Goal: Communication & Community: Answer question/provide support

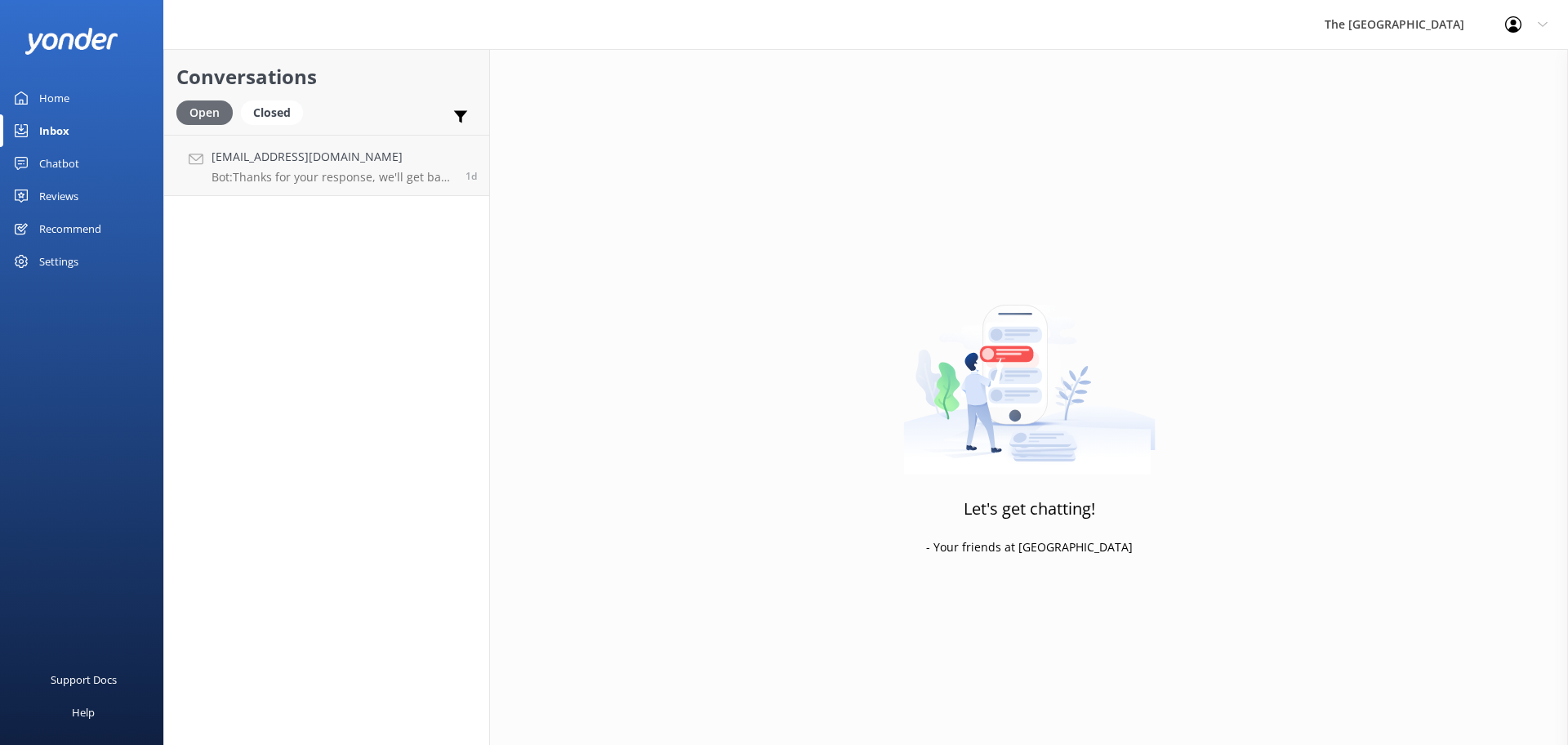
click at [223, 110] on div "Open" at bounding box center [205, 113] width 56 height 25
click at [208, 122] on div "Open" at bounding box center [205, 113] width 56 height 25
click at [49, 127] on div "Inbox" at bounding box center [54, 130] width 30 height 33
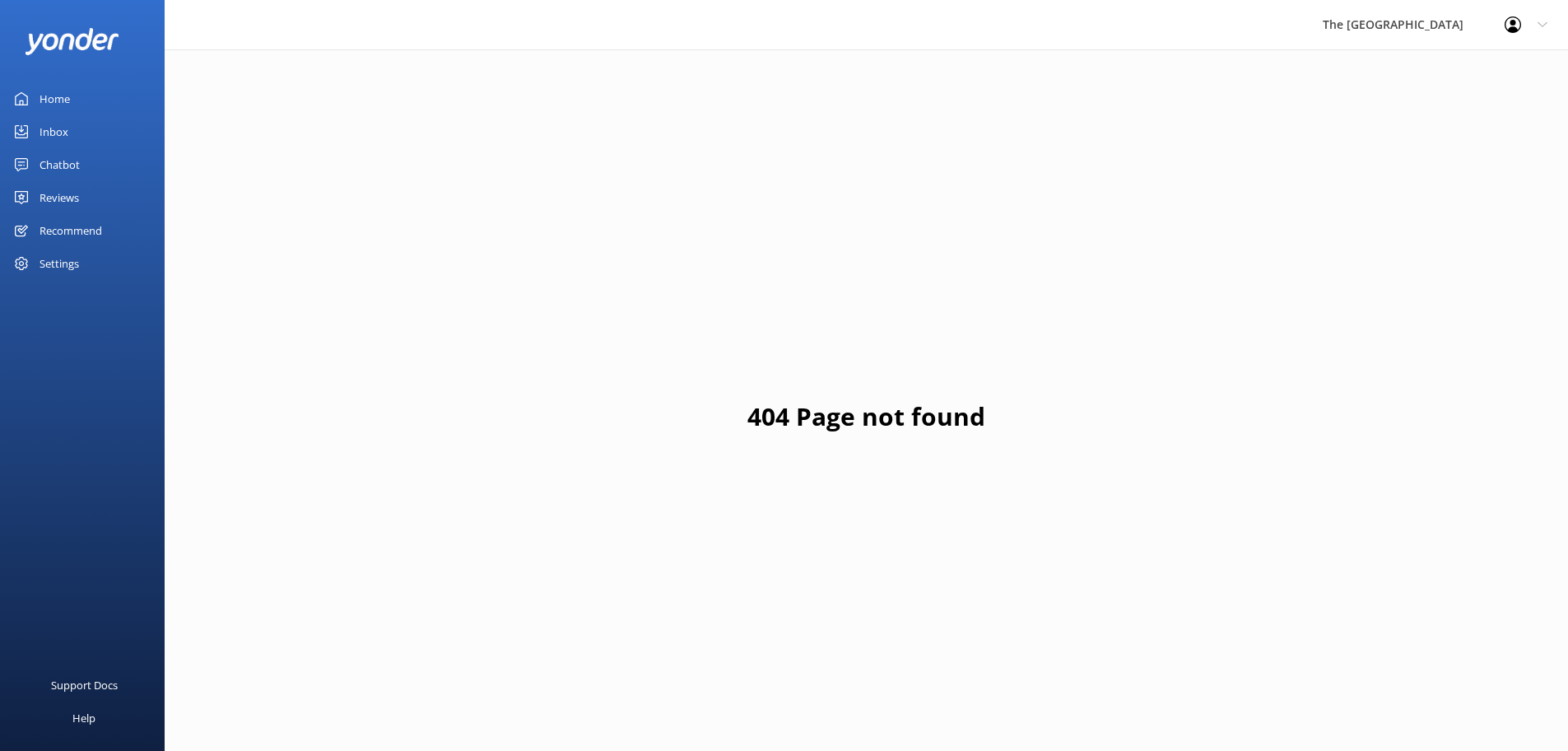
click at [66, 140] on div "Inbox" at bounding box center [53, 132] width 28 height 33
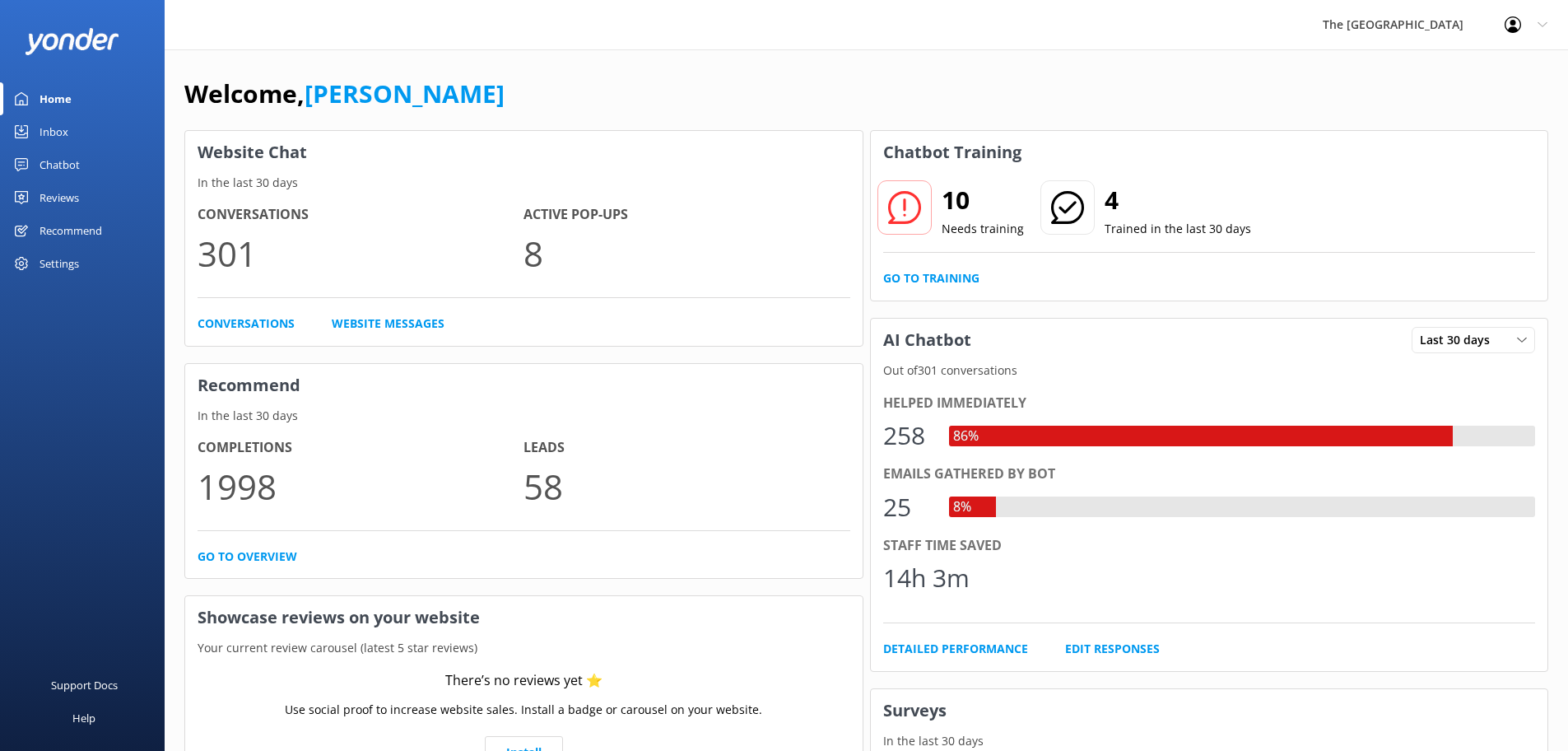
click at [972, 211] on h2 "10" at bounding box center [982, 200] width 83 height 39
drag, startPoint x: 61, startPoint y: 137, endPoint x: 72, endPoint y: 149, distance: 16.3
click at [61, 137] on div "Inbox" at bounding box center [53, 132] width 28 height 33
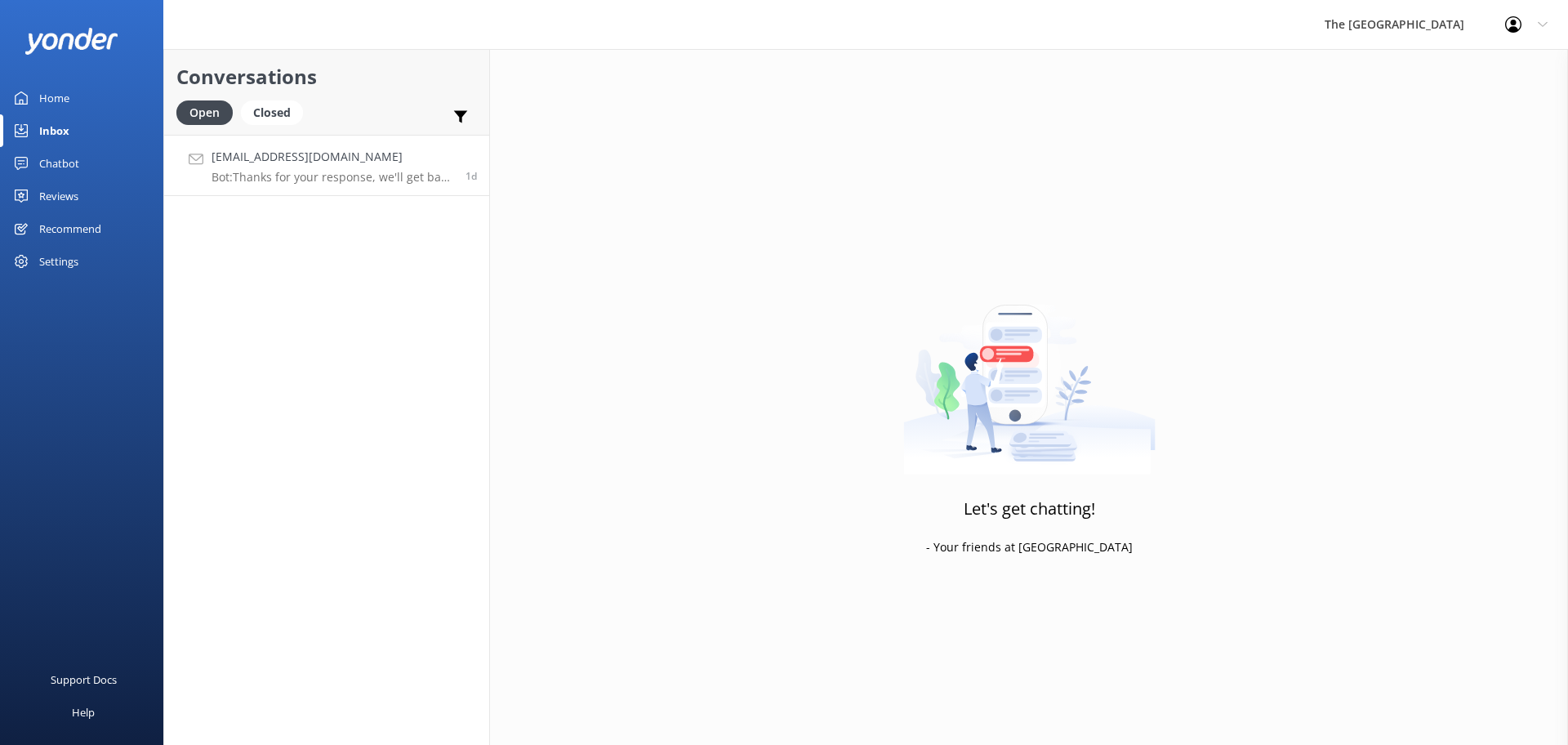
click at [264, 169] on div "Amyrlumley@gmail.com Bot: Thanks for your response, we'll get back to you as so…" at bounding box center [332, 166] width 242 height 35
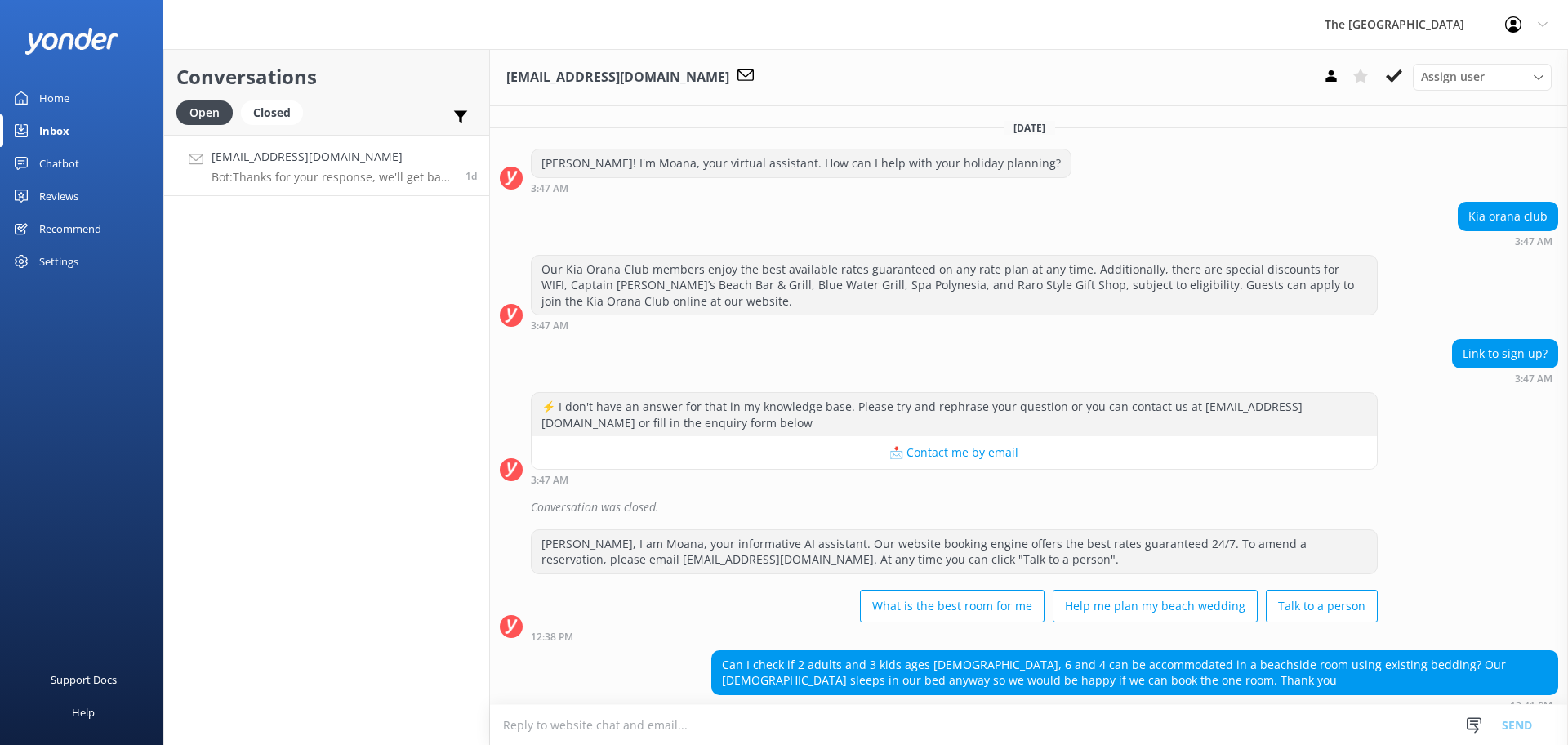
scroll to position [489, 0]
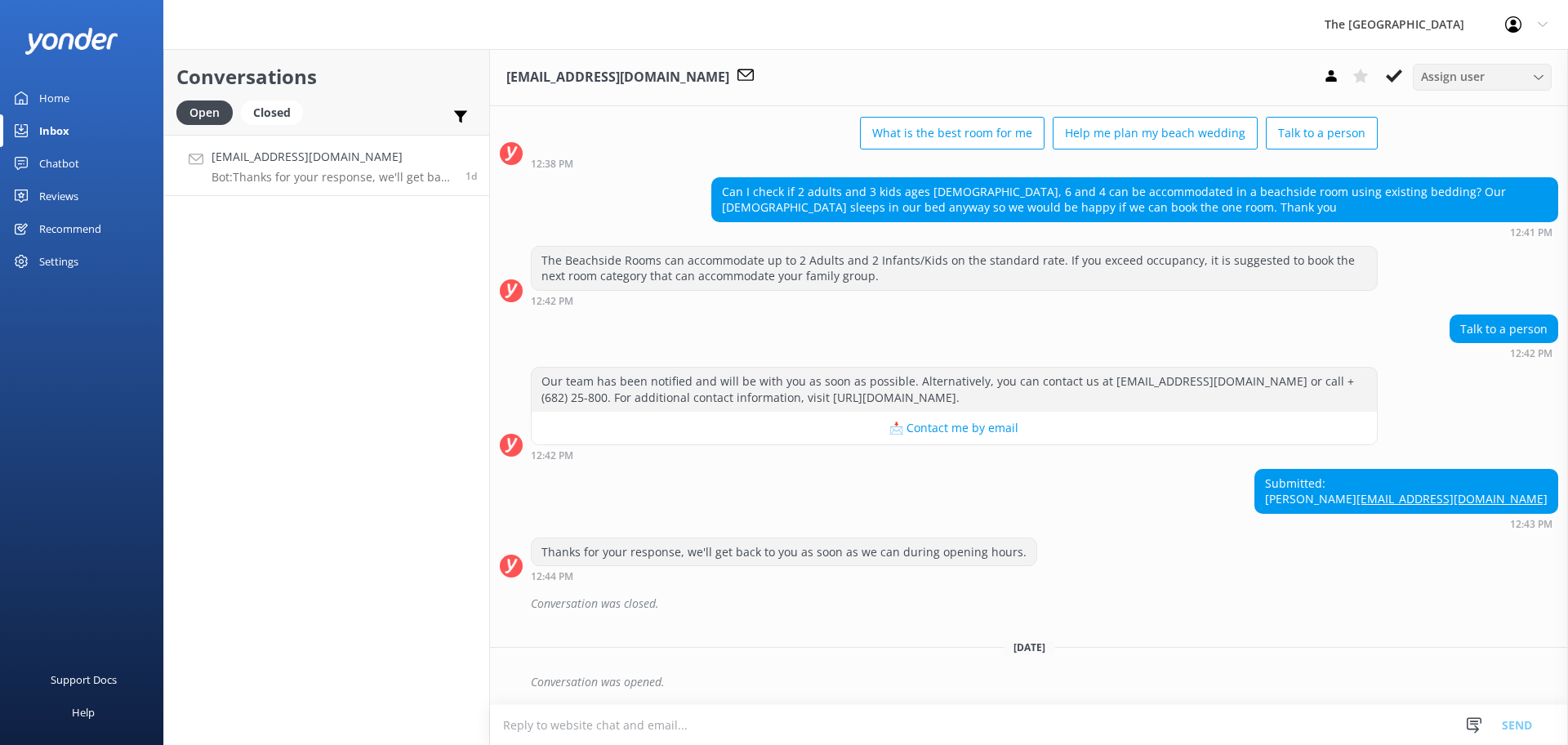
click at [1537, 83] on div "Assign user" at bounding box center [1482, 77] width 131 height 18
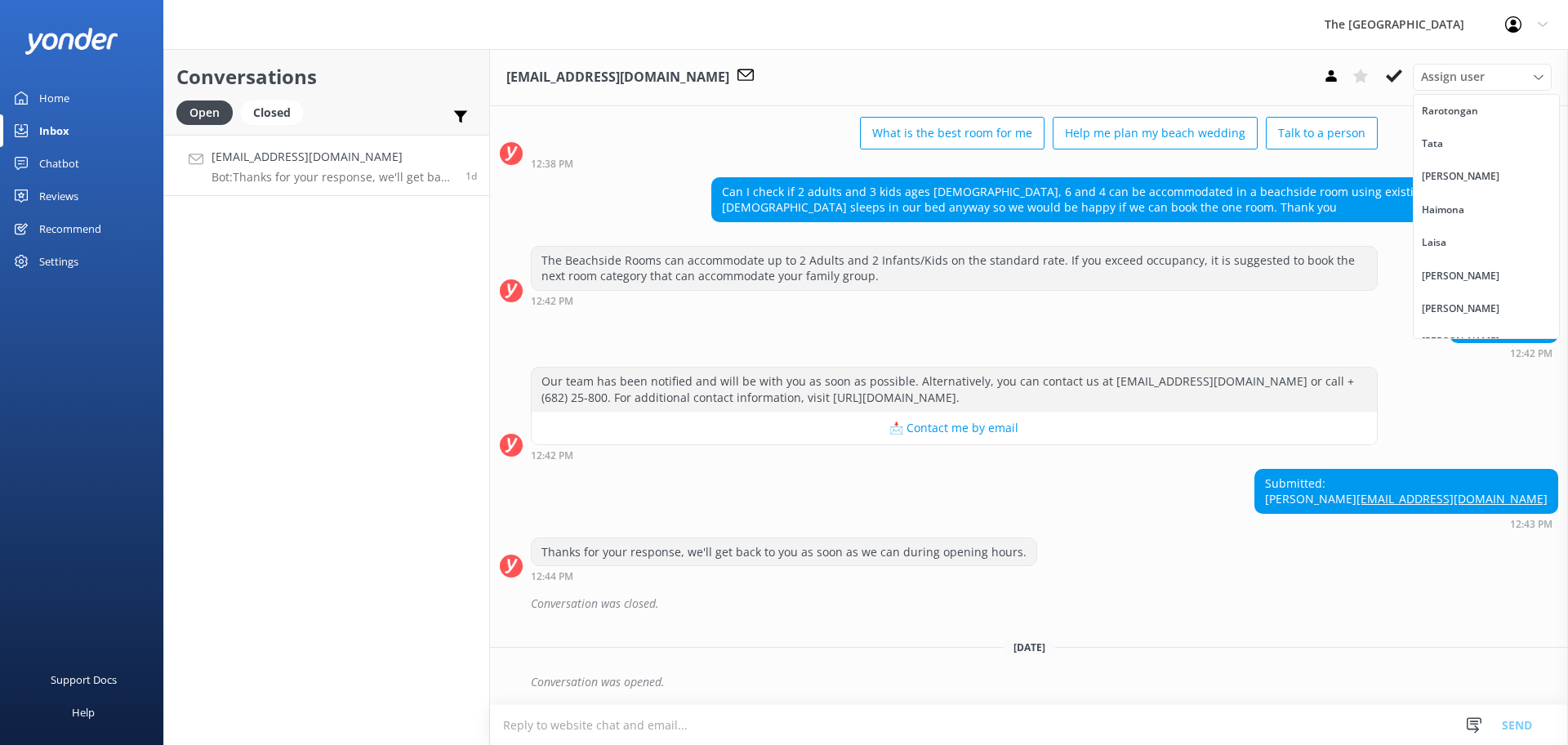
click at [384, 380] on div "Conversations Open Closed Important Assigned to me Unassigned Amyrlumley@gmail.…" at bounding box center [326, 397] width 326 height 696
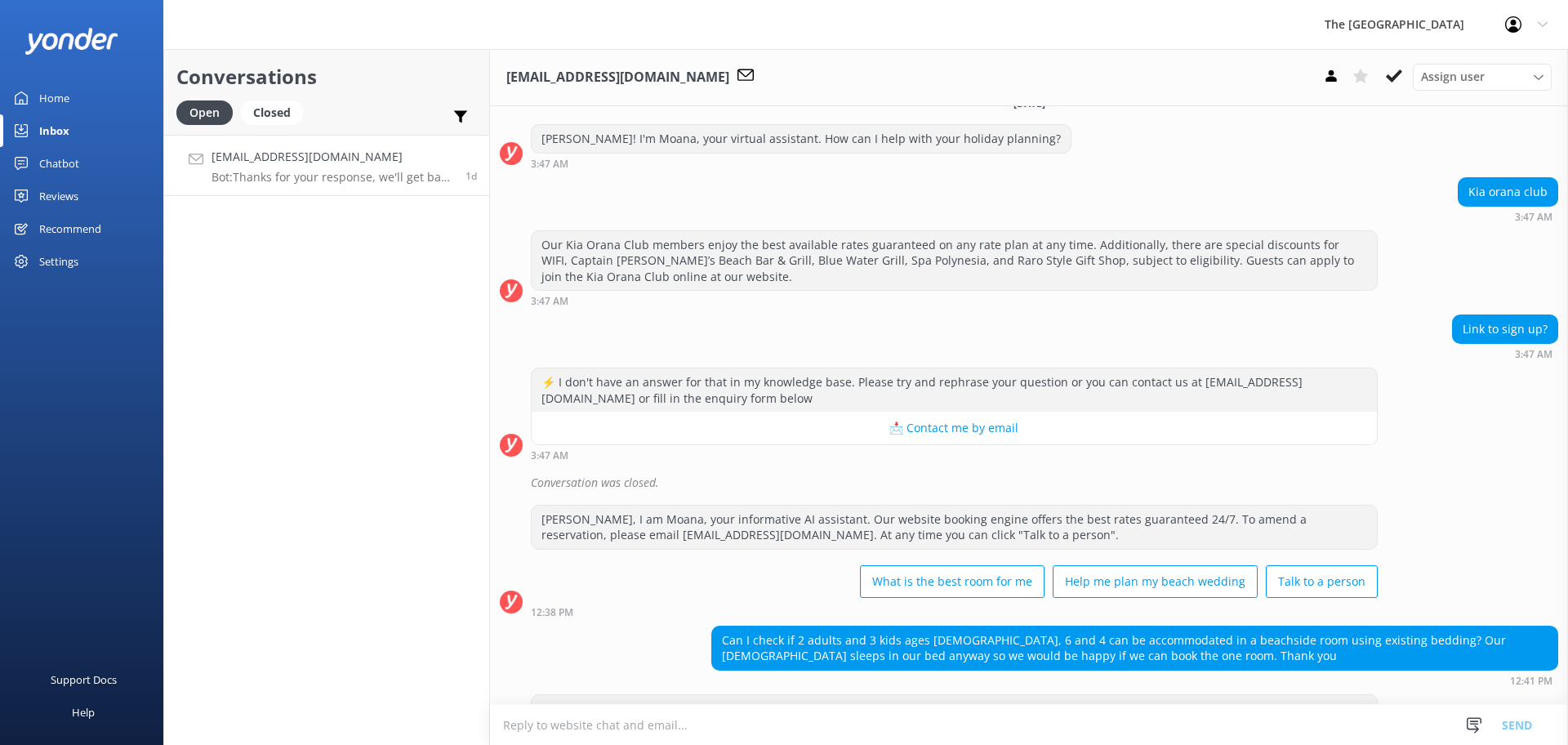
scroll to position [0, 0]
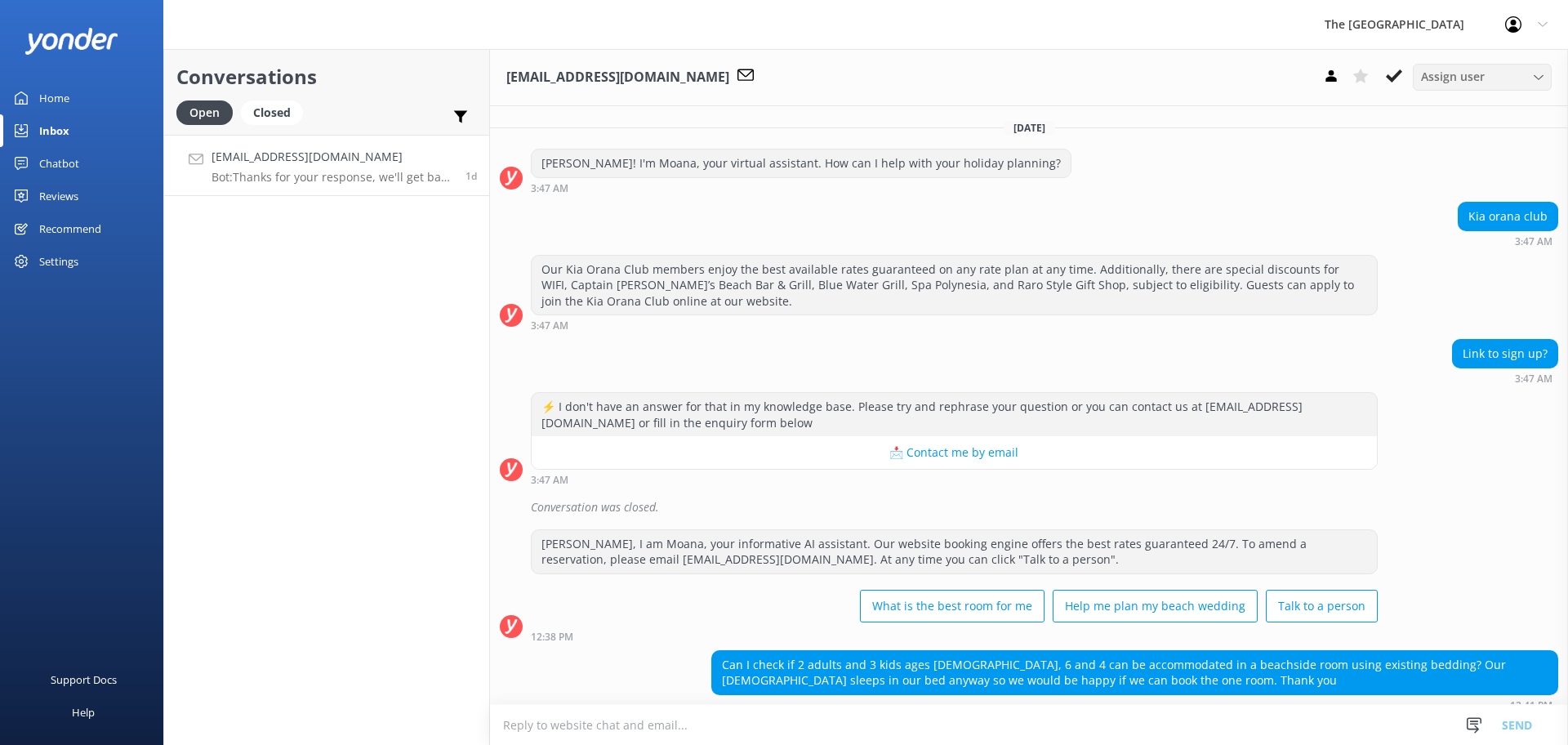
click at [1534, 78] on icon at bounding box center [1538, 77] width 10 height 10
click at [1393, 84] on icon at bounding box center [1394, 76] width 17 height 17
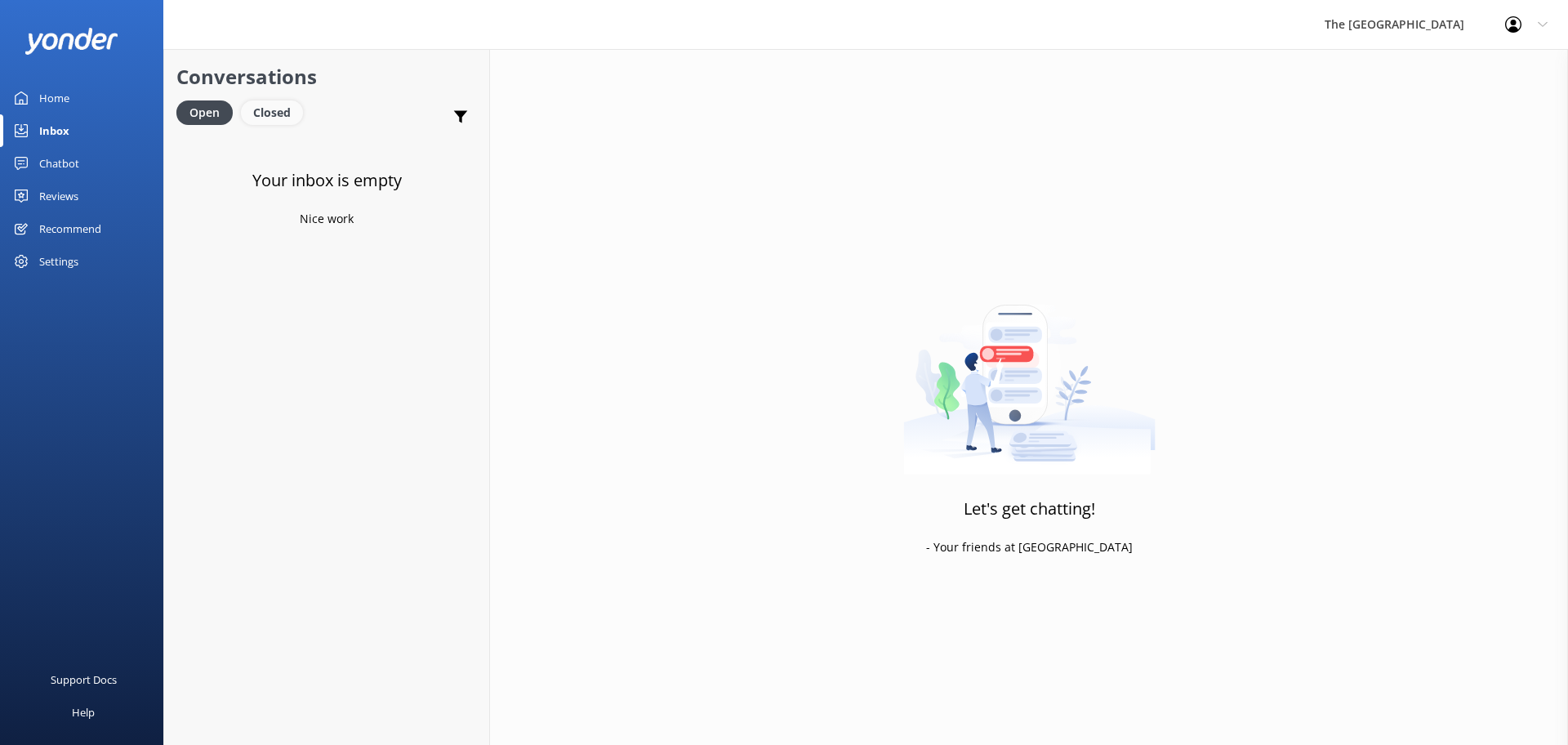
click at [268, 119] on div "Closed" at bounding box center [272, 113] width 62 height 25
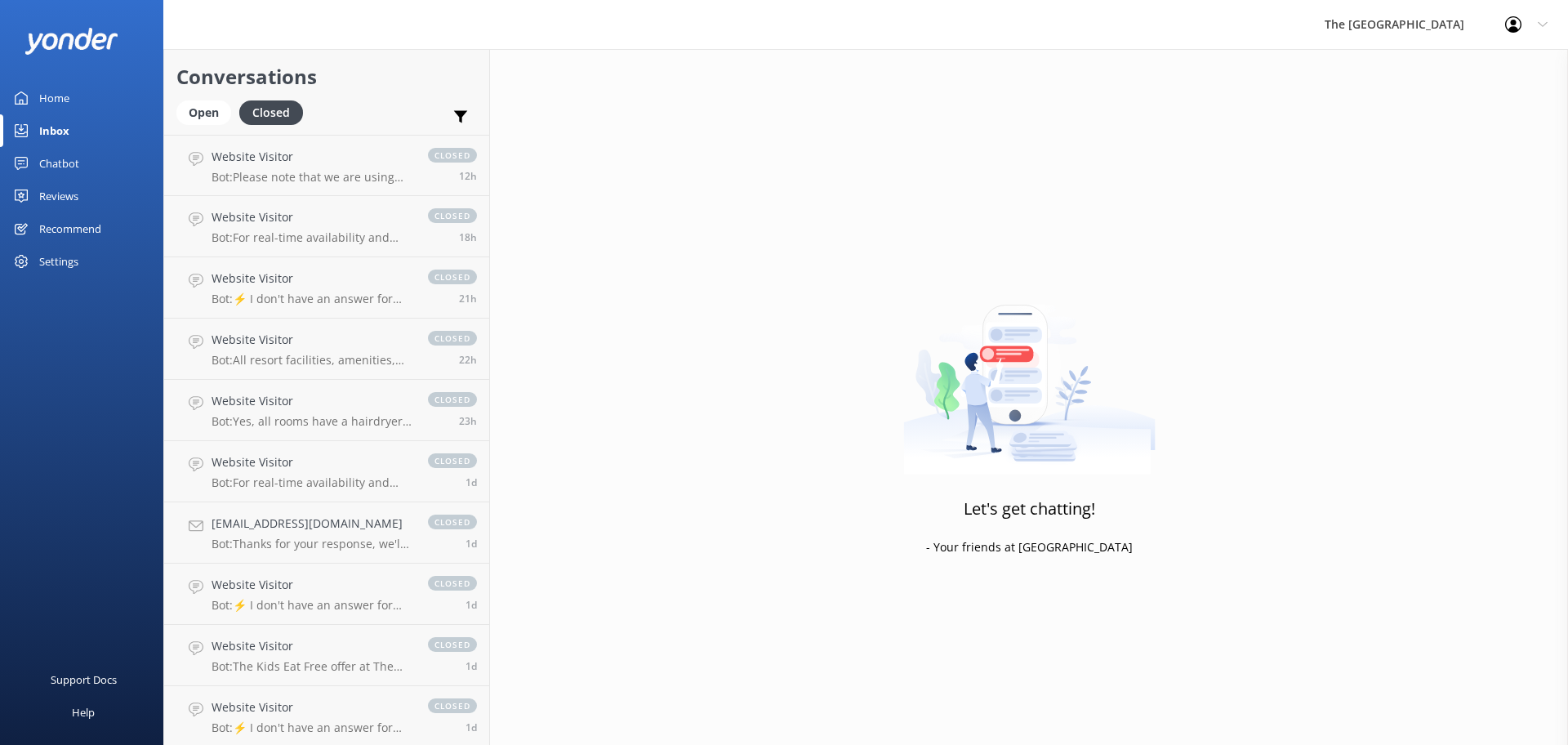
click at [70, 139] on link "Inbox" at bounding box center [81, 130] width 163 height 33
